Goal: Task Accomplishment & Management: Use online tool/utility

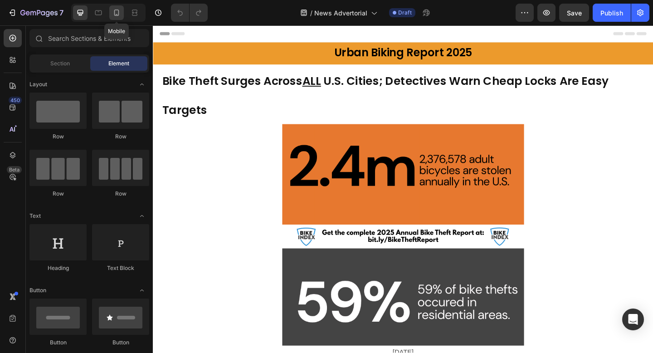
click at [119, 13] on icon at bounding box center [116, 12] width 9 height 9
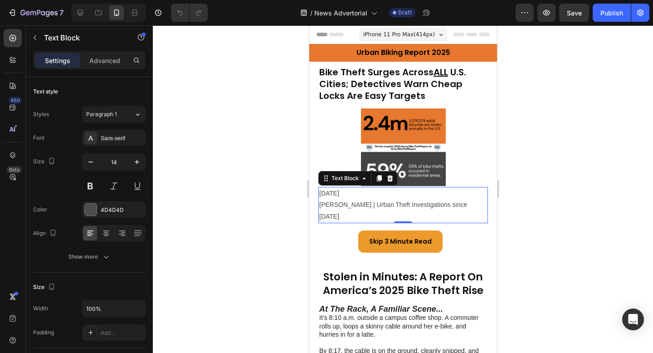
click at [380, 206] on p "[PERSON_NAME] | Urban Theft Investigations since [DATE]" at bounding box center [403, 210] width 168 height 23
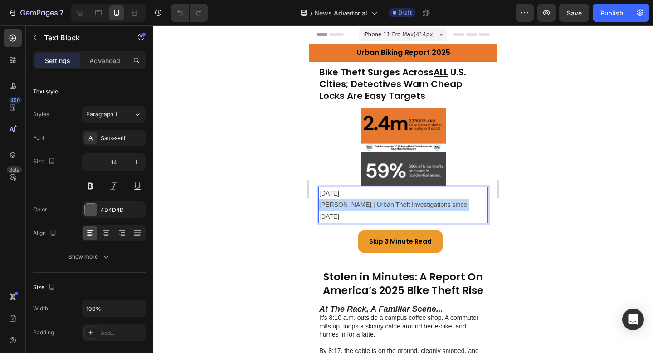
click at [380, 206] on p "[PERSON_NAME] | Urban Theft Investigations since [DATE]" at bounding box center [403, 210] width 168 height 23
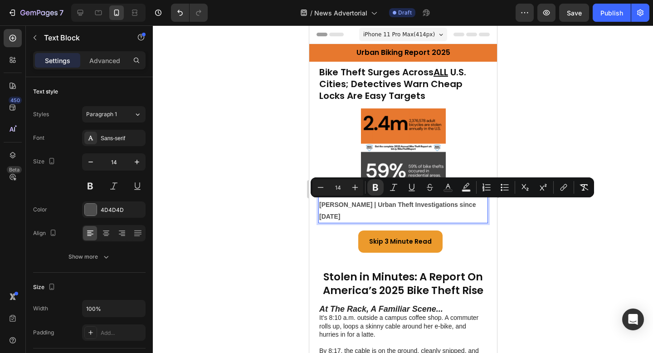
click at [356, 205] on strong "[PERSON_NAME] | Urban Theft Investigations since [DATE]" at bounding box center [397, 210] width 156 height 19
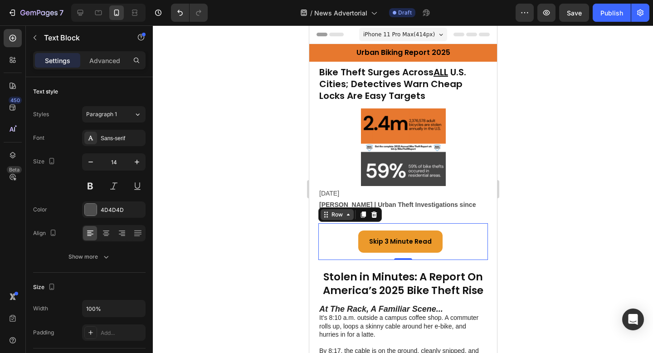
click at [321, 209] on div "Row" at bounding box center [336, 214] width 33 height 11
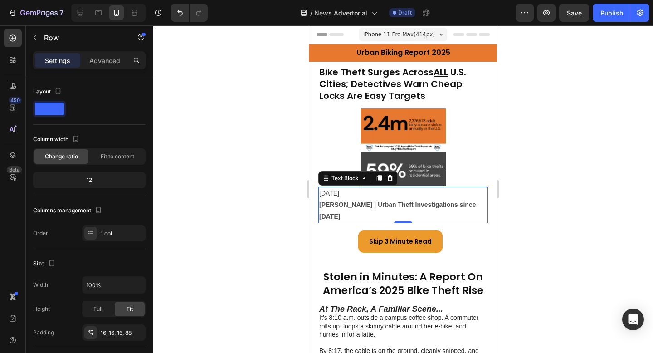
click at [412, 203] on strong "[PERSON_NAME] | Urban Theft Investigations since [DATE]" at bounding box center [397, 210] width 156 height 19
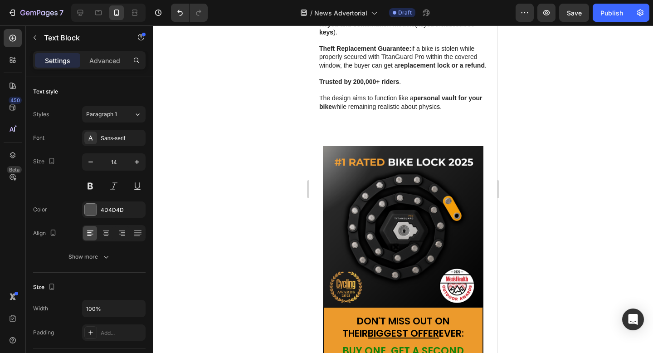
scroll to position [1982, 0]
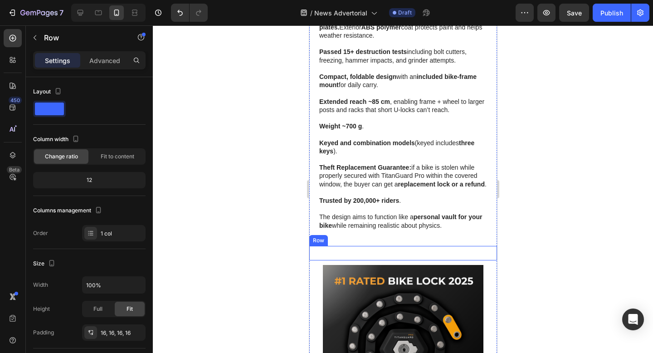
click at [422, 246] on div "DON'T MISS OUT ON THEIR BIGGEST OFFER EVER: Text Block BUY ONE, GET A SECOND LO…" at bounding box center [403, 253] width 188 height 15
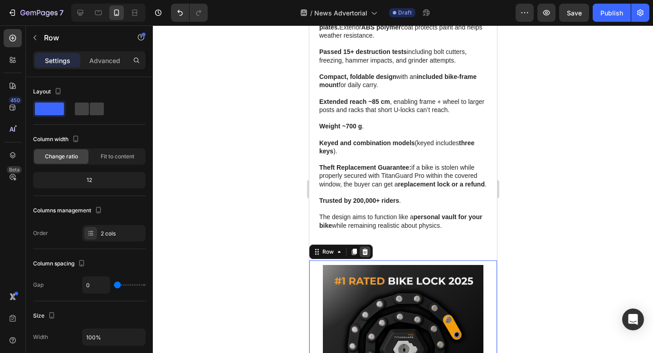
click at [366, 248] on icon at bounding box center [365, 251] width 6 height 6
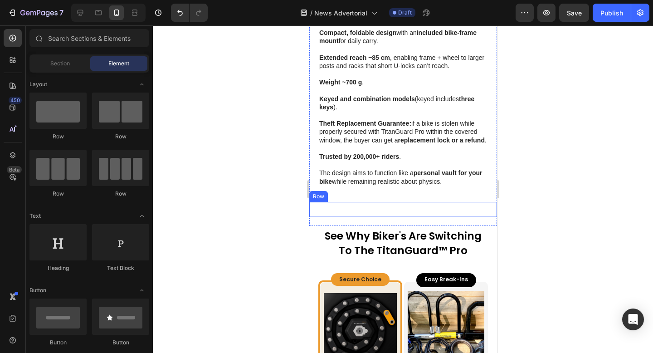
scroll to position [2026, 0]
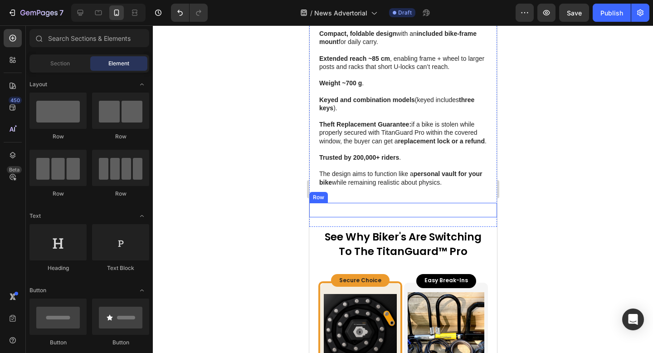
click at [391, 203] on div "DON'T MISS OUT ON THEIR BIGGEST OFFER EVER: Text Block BUY ONE, GET A SECOND LO…" at bounding box center [403, 210] width 188 height 15
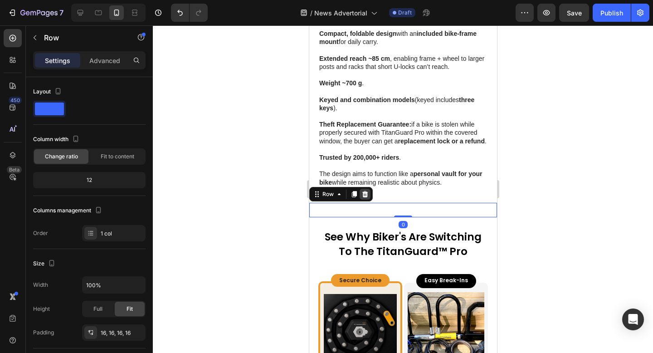
click at [364, 190] on icon at bounding box center [364, 193] width 7 height 7
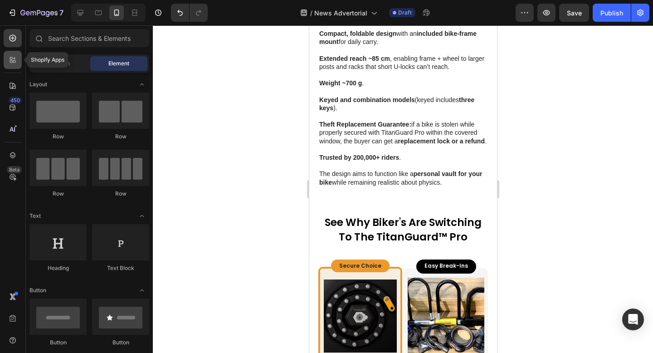
click at [14, 63] on icon at bounding box center [12, 59] width 9 height 9
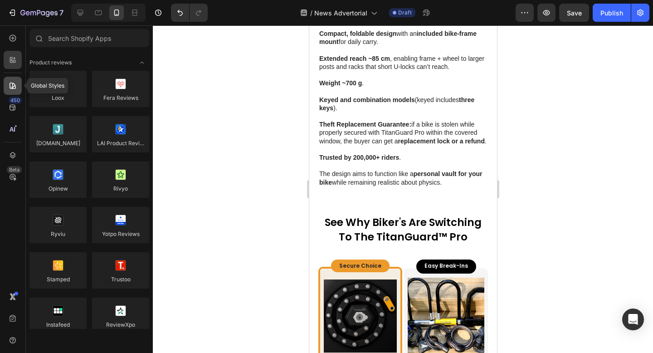
click at [12, 83] on icon at bounding box center [13, 86] width 6 height 6
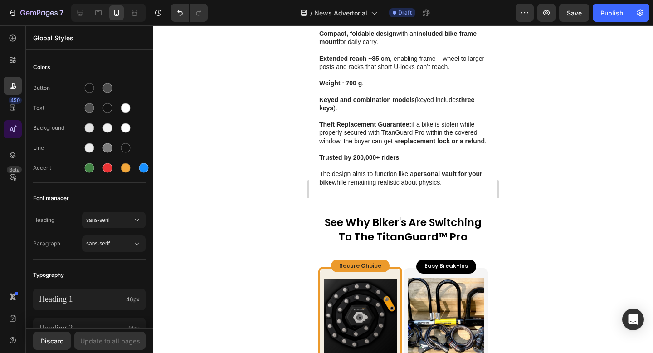
click at [14, 127] on icon at bounding box center [12, 129] width 9 height 9
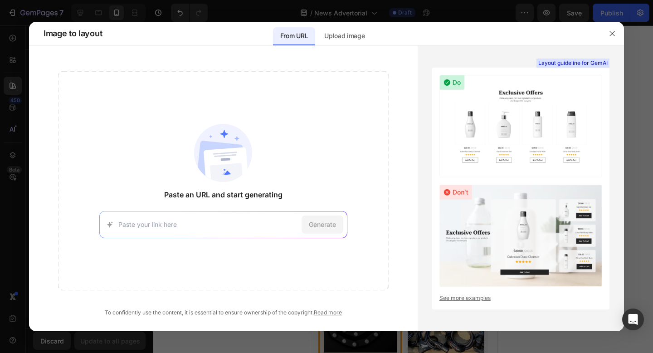
click at [13, 110] on div at bounding box center [326, 176] width 653 height 353
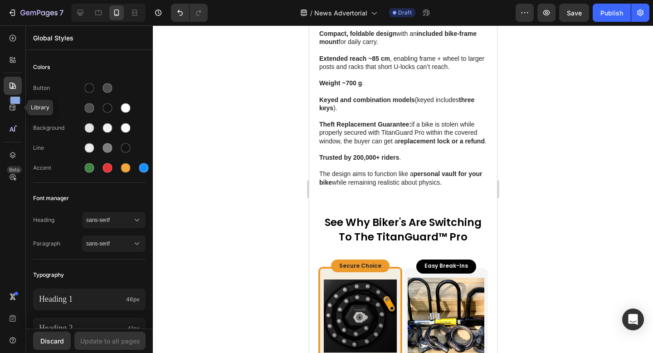
click at [13, 110] on icon at bounding box center [13, 108] width 6 height 6
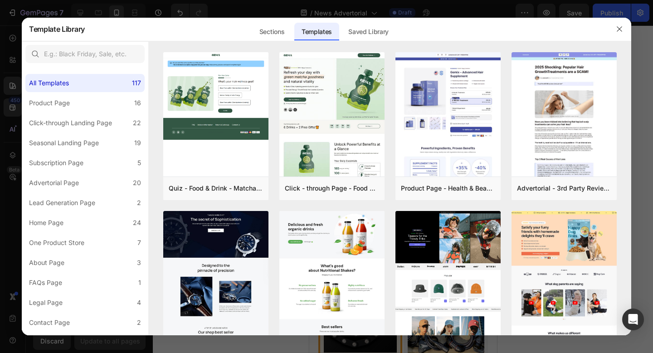
click at [13, 97] on div at bounding box center [326, 176] width 653 height 353
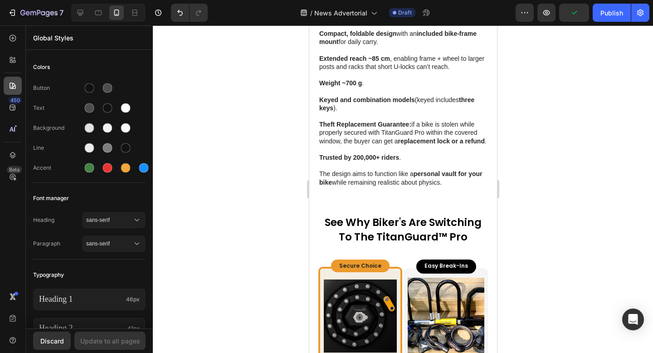
click at [15, 88] on icon at bounding box center [13, 86] width 6 height 6
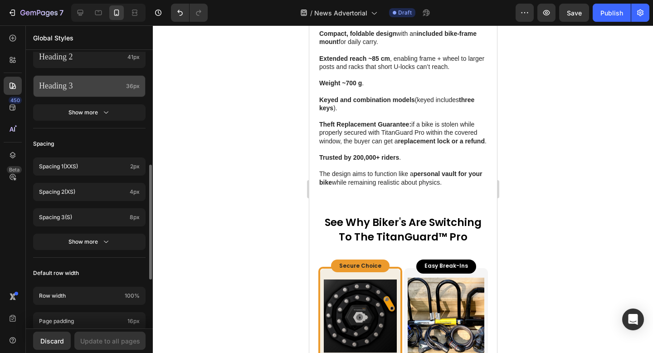
scroll to position [291, 0]
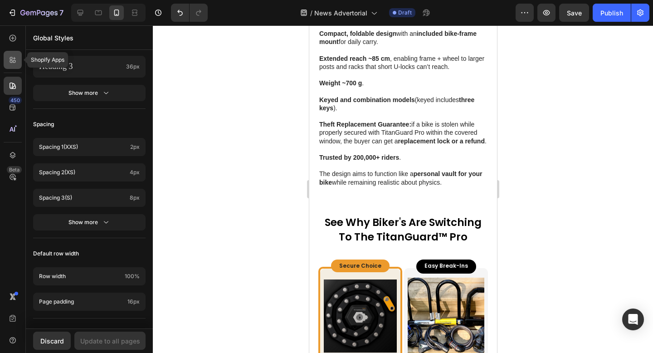
click at [12, 56] on icon at bounding box center [12, 59] width 9 height 9
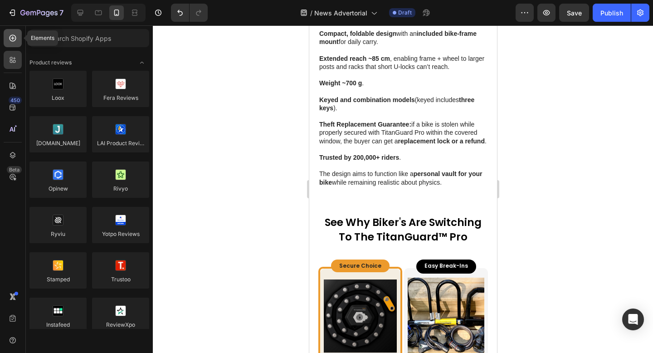
click at [15, 39] on icon at bounding box center [13, 38] width 7 height 7
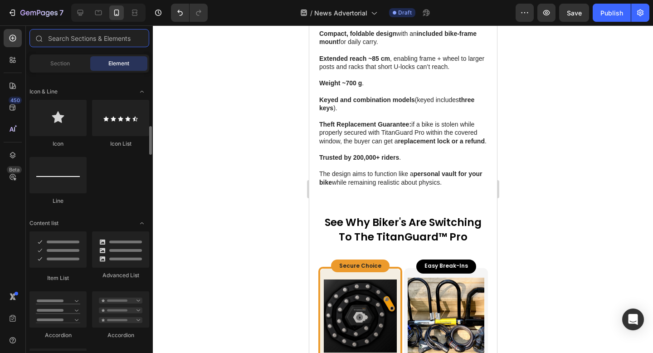
scroll to position [592, 0]
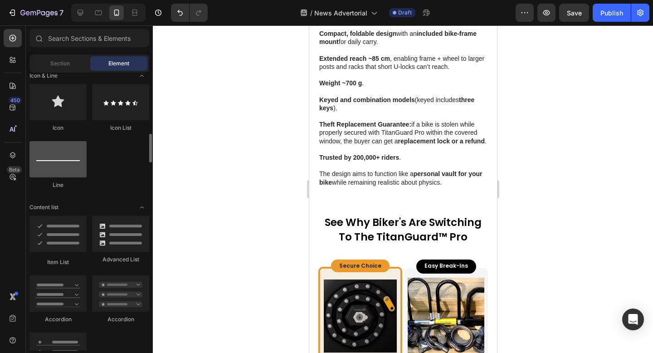
click at [75, 161] on div at bounding box center [57, 159] width 57 height 36
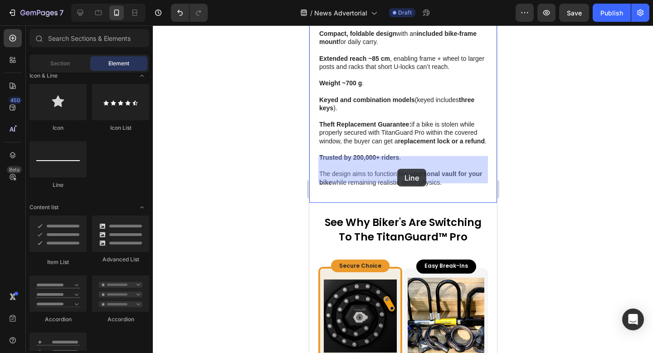
drag, startPoint x: 368, startPoint y: 183, endPoint x: 397, endPoint y: 169, distance: 31.8
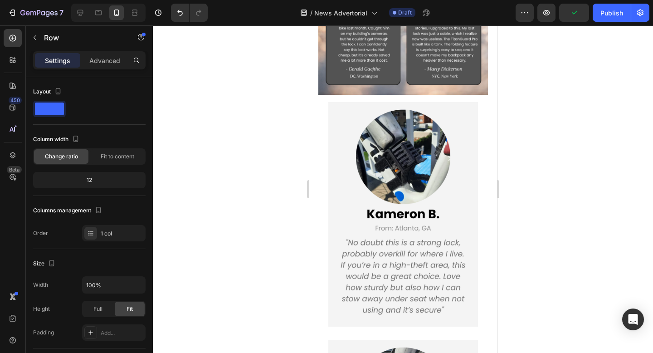
scroll to position [3286, 0]
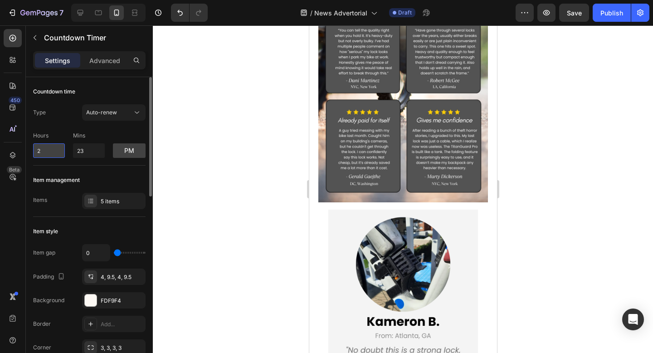
click at [52, 152] on input "2" at bounding box center [49, 150] width 32 height 15
type input "12"
drag, startPoint x: 88, startPoint y: 149, endPoint x: 79, endPoint y: 149, distance: 8.2
click at [80, 149] on input "23" at bounding box center [89, 150] width 32 height 15
type input "2"
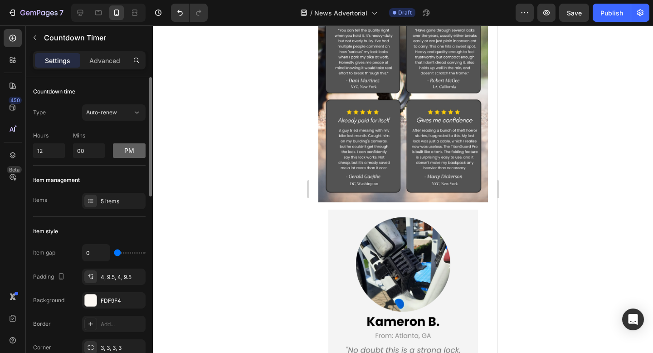
type input "0"
click at [126, 154] on button "pm" at bounding box center [129, 150] width 33 height 15
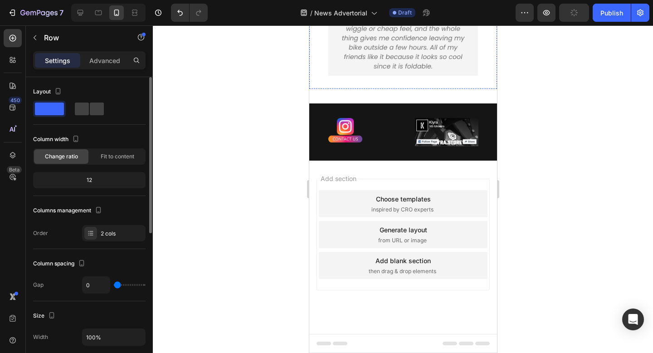
scroll to position [4862, 0]
click at [399, 178] on div "Add section Choose templates inspired by CRO experts Generate layout from URL o…" at bounding box center [403, 247] width 188 height 173
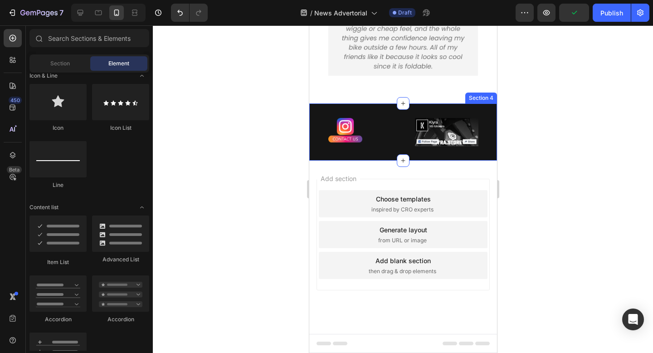
scroll to position [4831, 0]
click at [365, 142] on link at bounding box center [345, 130] width 72 height 24
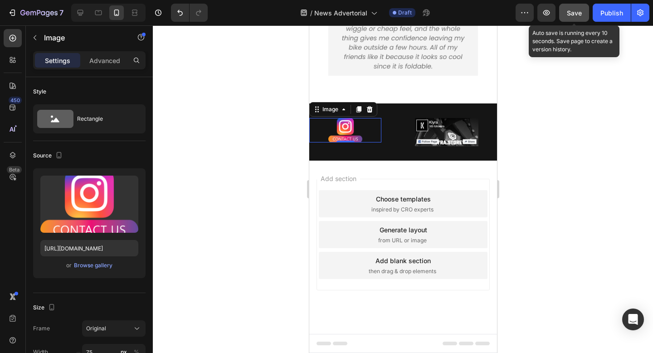
click at [586, 11] on button "Save" at bounding box center [574, 13] width 30 height 18
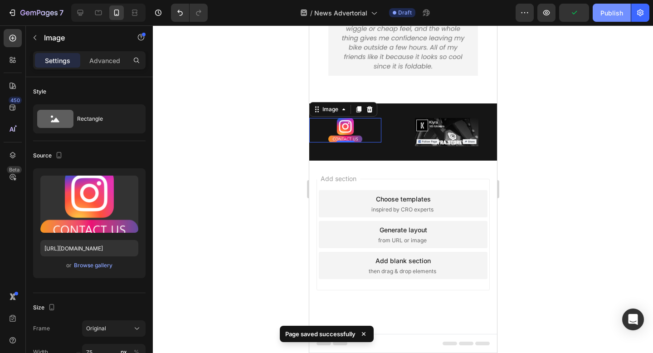
click at [618, 14] on div "Publish" at bounding box center [611, 13] width 23 height 10
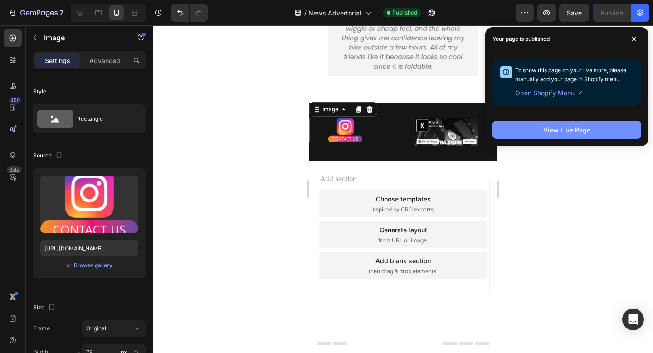
click at [514, 126] on button "View Live Page" at bounding box center [566, 130] width 149 height 18
